Goal: Obtain resource: Obtain resource

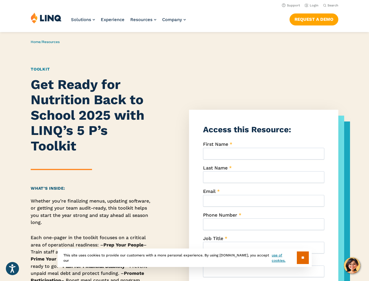
click at [185, 140] on div "Get Ready for Nutrition Back to School 2025 with LINQ’s 5 P’s Toolkit What’s In…" at bounding box center [184, 252] width 369 height 351
click at [331, 5] on span "Search" at bounding box center [333, 6] width 11 height 4
click at [264, 211] on form "First Name * Last Name * Email * Phone Number * Job Title * District * State * …" at bounding box center [263, 258] width 121 height 234
click at [302, 257] on input "**" at bounding box center [303, 257] width 12 height 13
